Goal: Check status: Check status

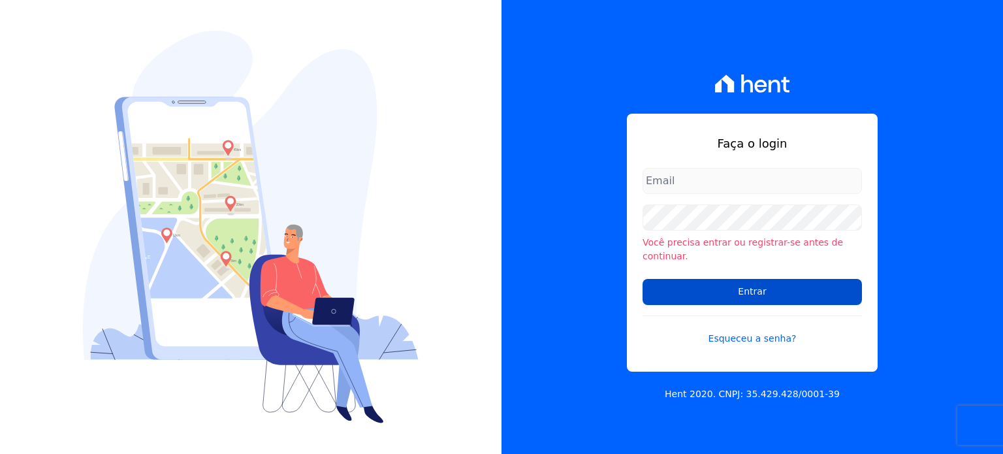
type input "[PERSON_NAME][EMAIL_ADDRESS][DOMAIN_NAME]"
click at [768, 285] on input "Entrar" at bounding box center [752, 292] width 219 height 26
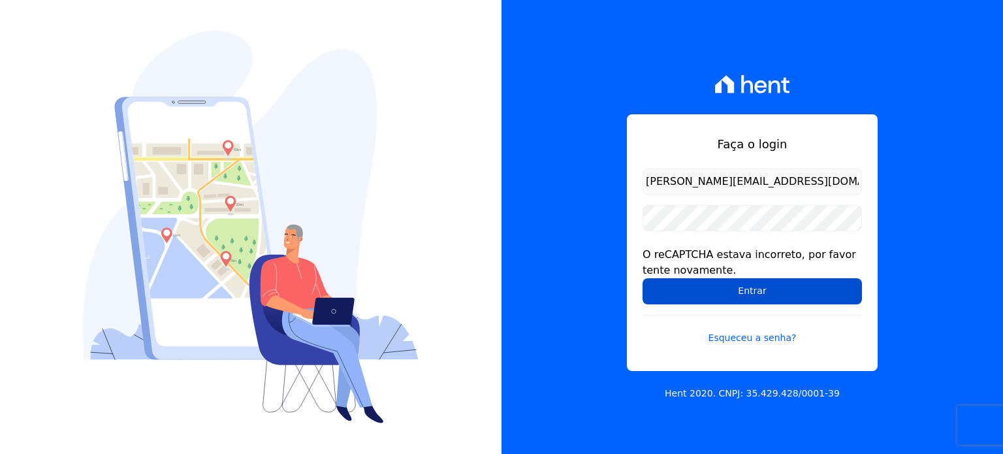
click at [757, 287] on input "Entrar" at bounding box center [752, 291] width 219 height 26
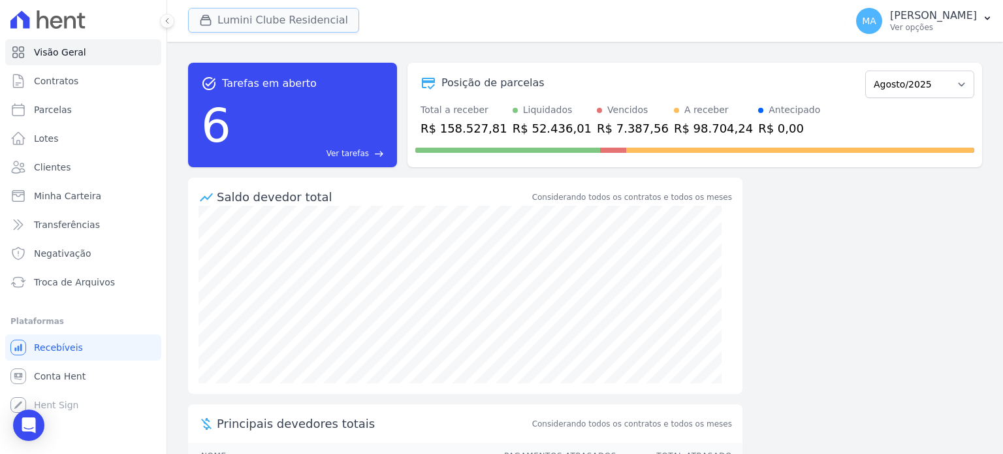
click at [291, 21] on button "Lumini Clube Residencial" at bounding box center [273, 20] width 171 height 25
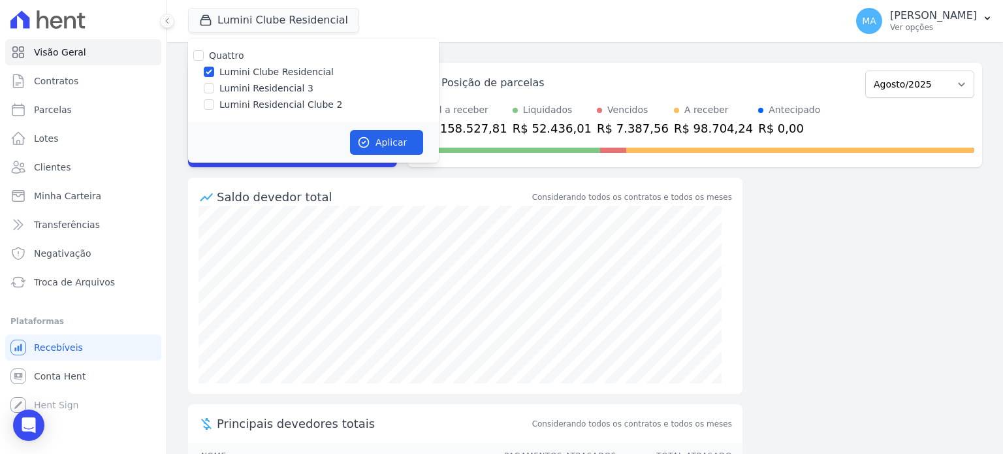
click at [259, 106] on label "Lumini Residencial Clube 2" at bounding box center [280, 105] width 123 height 14
click at [214, 106] on input "Lumini Residencial Clube 2" at bounding box center [209, 104] width 10 height 10
checkbox input "true"
click at [270, 70] on label "Lumini Clube Residencial" at bounding box center [276, 72] width 114 height 14
click at [214, 70] on input "Lumini Clube Residencial" at bounding box center [209, 72] width 10 height 10
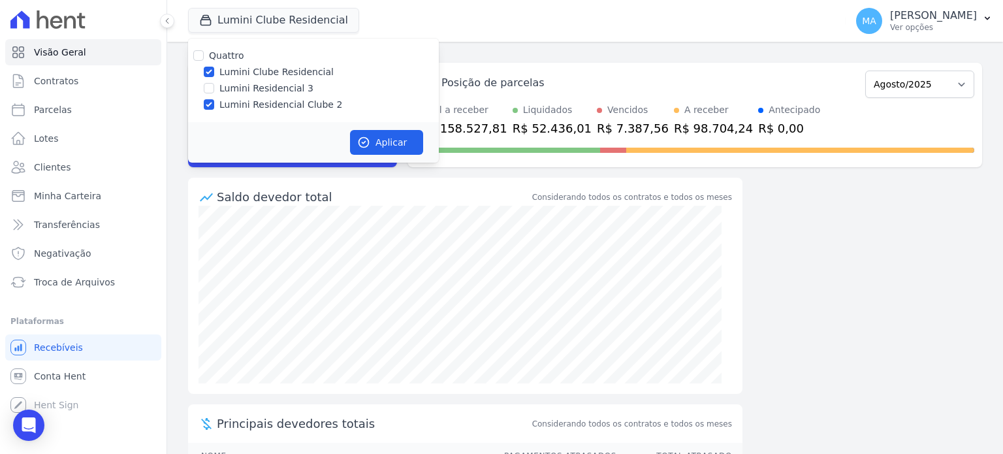
checkbox input "false"
click at [379, 148] on button "Aplicar" at bounding box center [386, 142] width 73 height 25
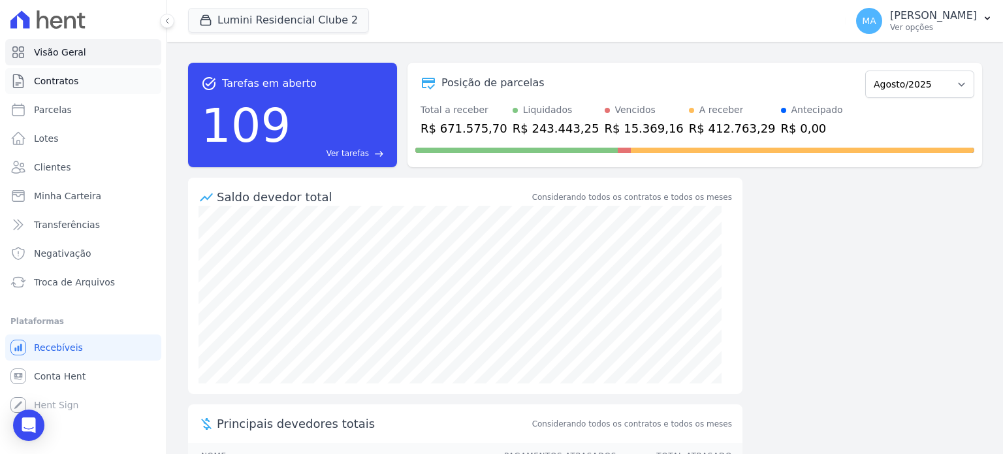
click at [69, 82] on span "Contratos" at bounding box center [56, 80] width 44 height 13
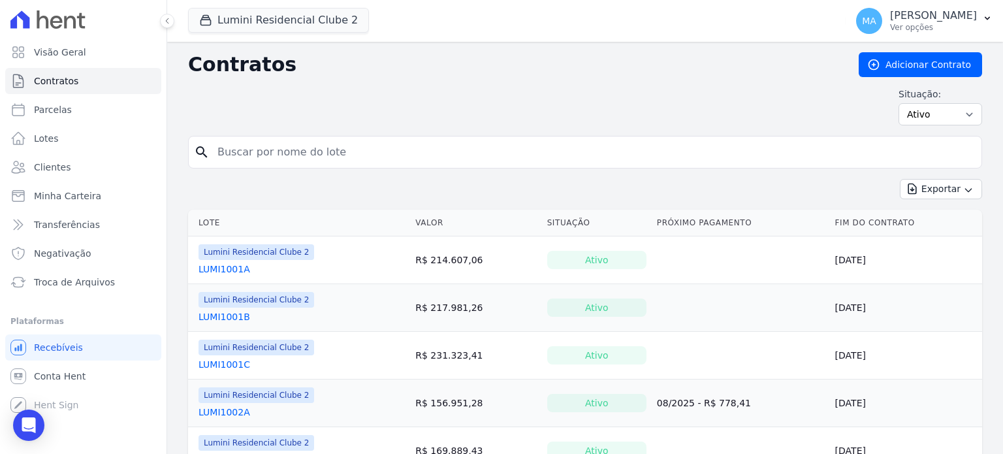
click at [385, 158] on input "search" at bounding box center [593, 152] width 767 height 26
type input "1806A"
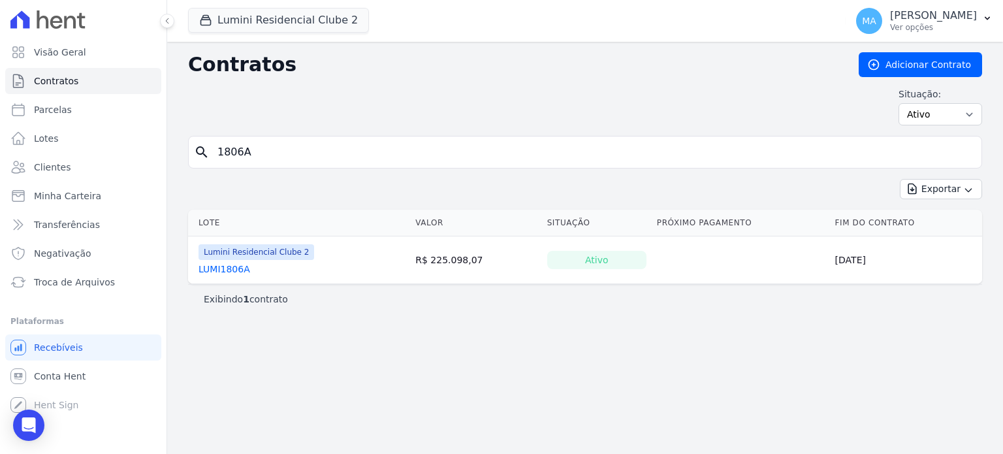
click at [235, 270] on link "LUMI1806A" at bounding box center [225, 269] width 52 height 13
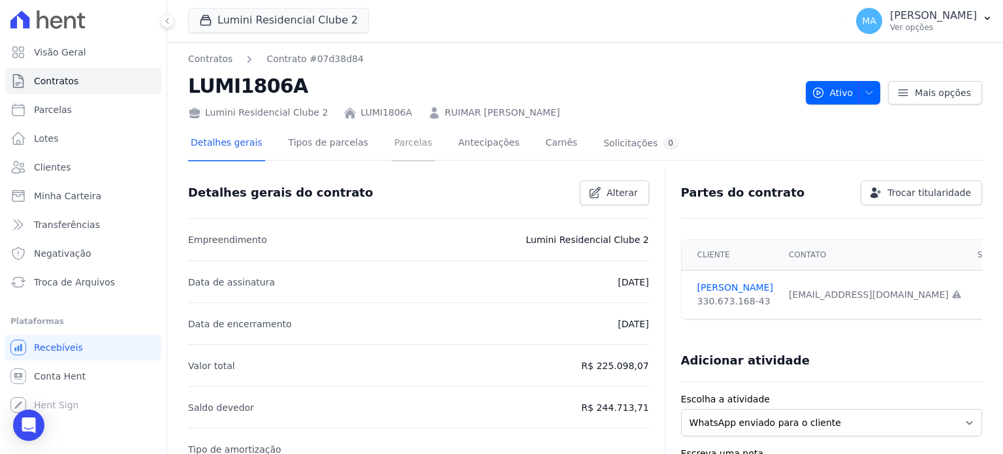
click at [404, 150] on link "Parcelas" at bounding box center [413, 144] width 43 height 35
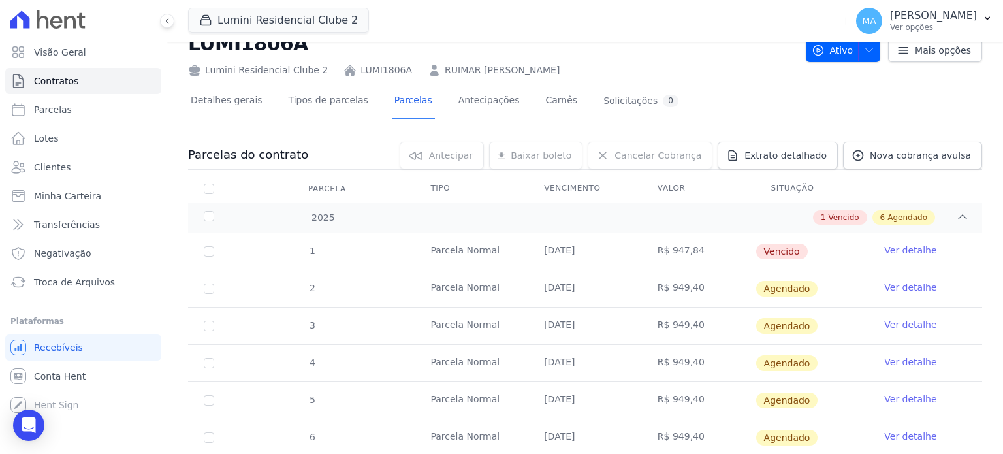
scroll to position [65, 0]
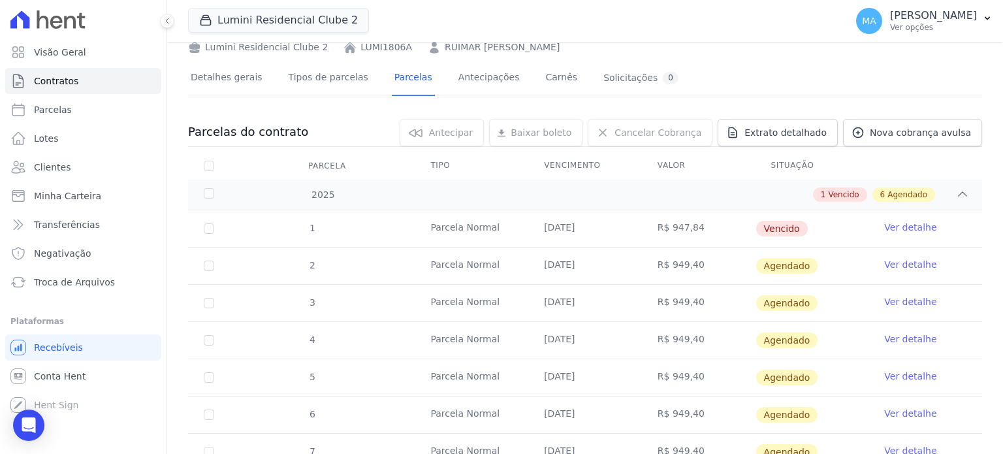
click at [905, 227] on link "Ver detalhe" at bounding box center [910, 227] width 52 height 13
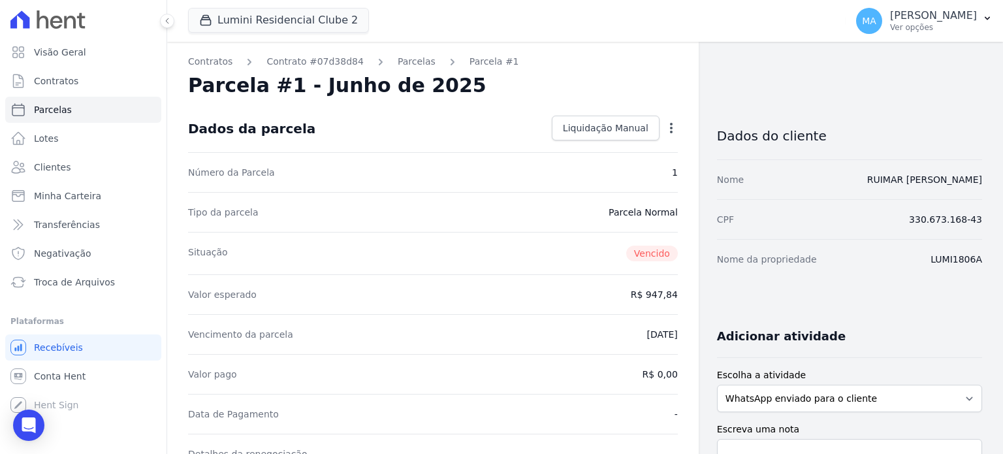
click at [665, 125] on icon "button" at bounding box center [671, 127] width 13 height 13
click at [578, 189] on div "Número da Parcela 1" at bounding box center [433, 172] width 490 height 40
